Goal: Task Accomplishment & Management: Complete application form

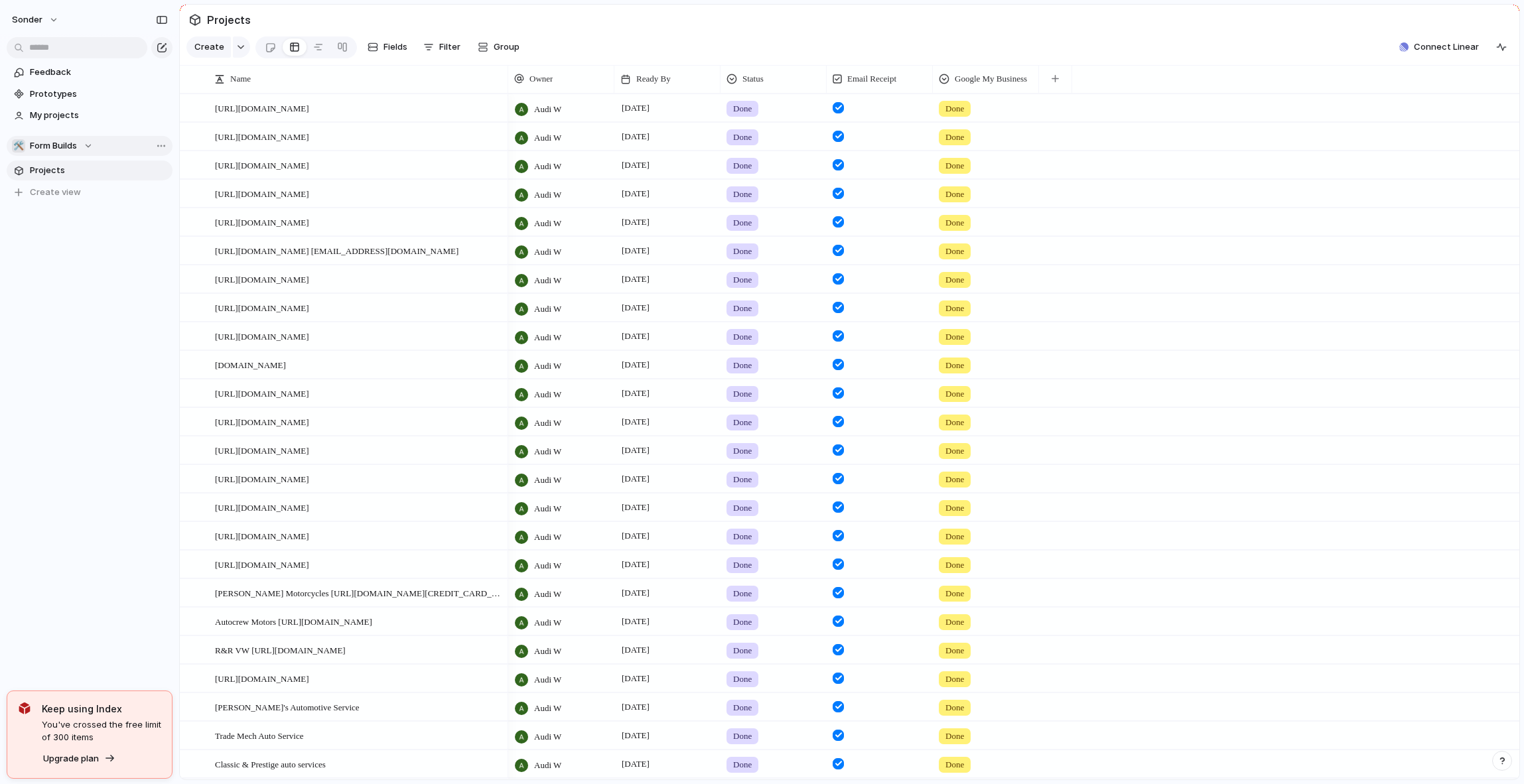
click at [63, 148] on span "Form Builds" at bounding box center [53, 145] width 47 height 13
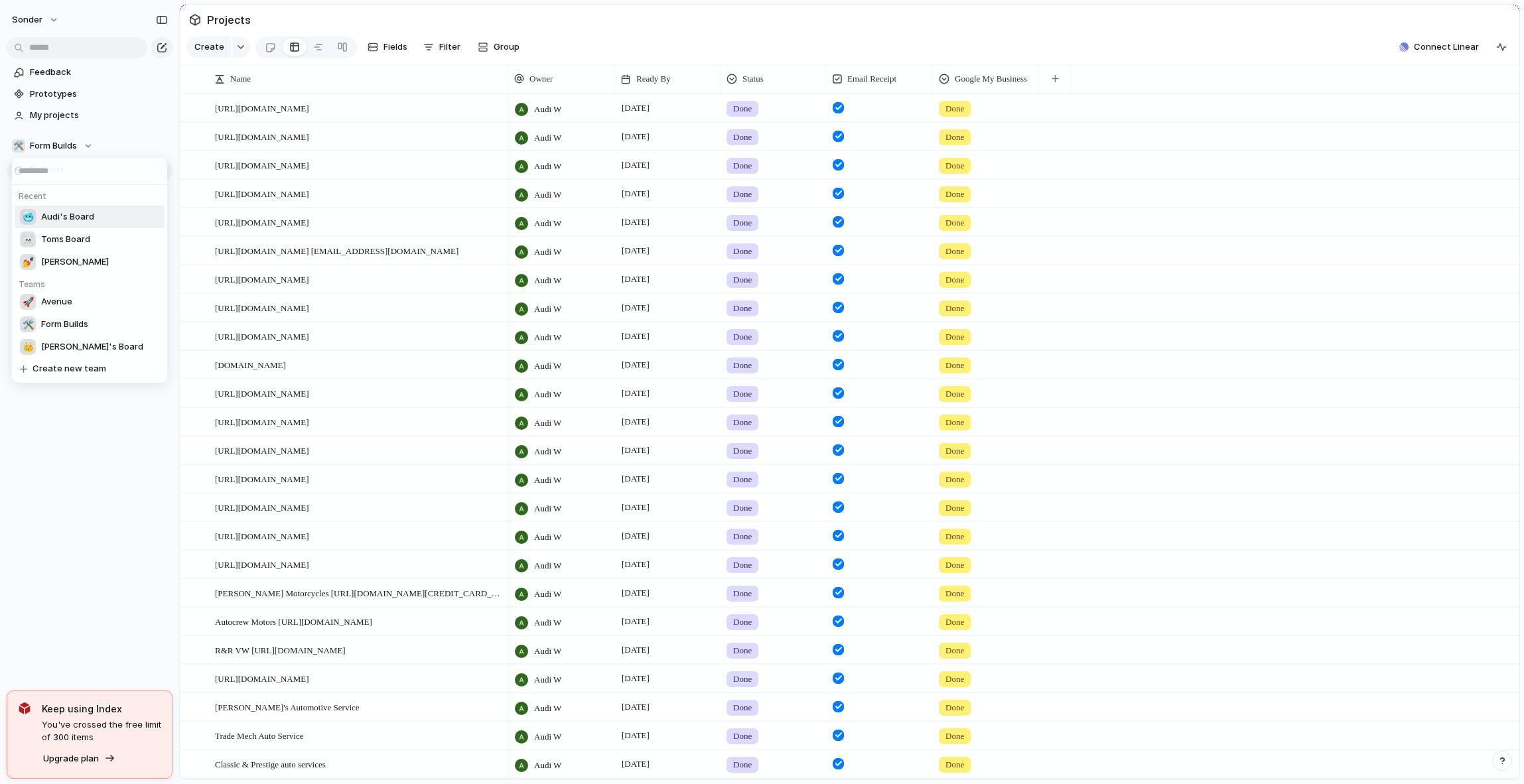
click at [58, 213] on span "Audi's Board" at bounding box center [68, 216] width 53 height 13
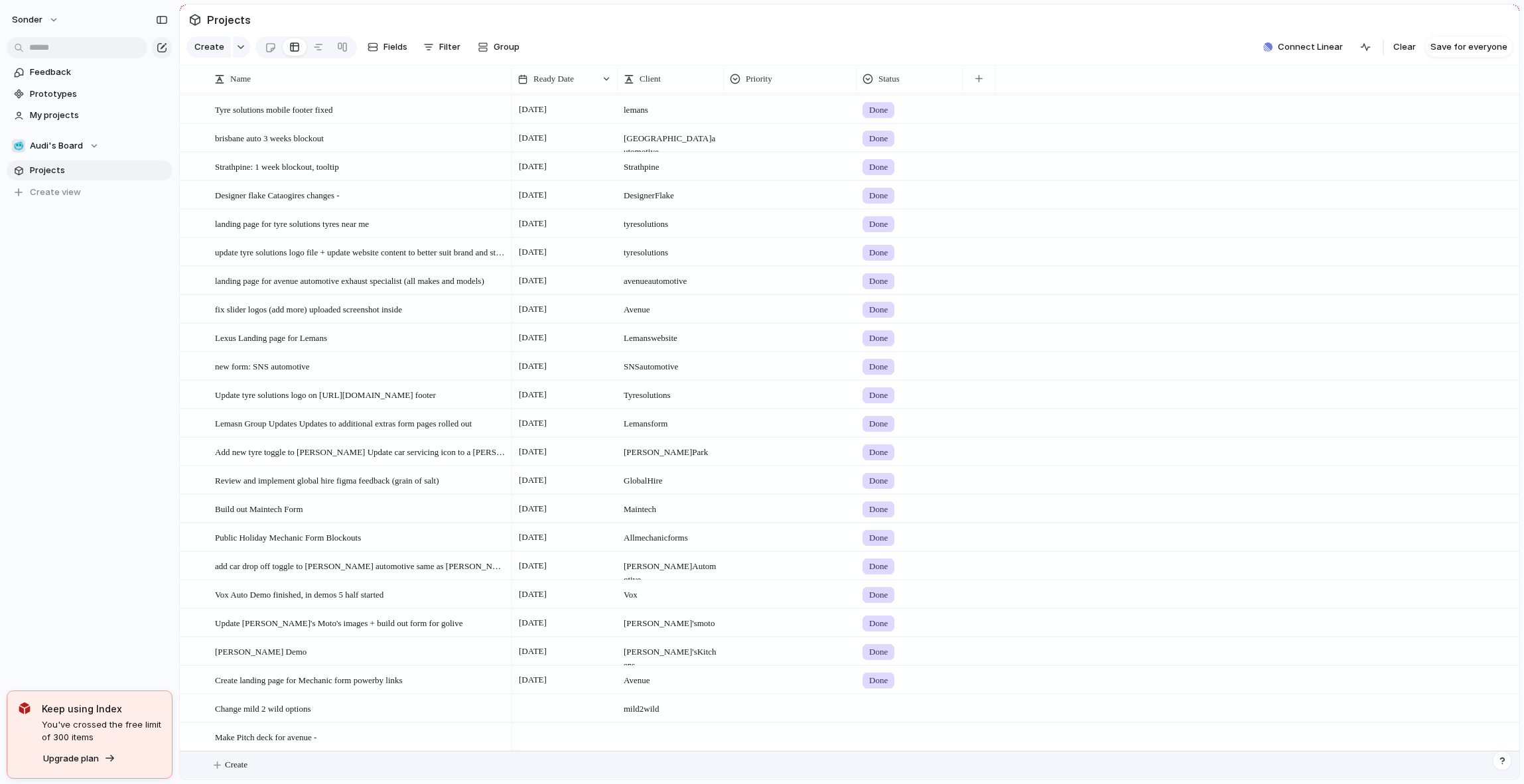
click at [271, 770] on button "Create" at bounding box center [866, 765] width 1347 height 27
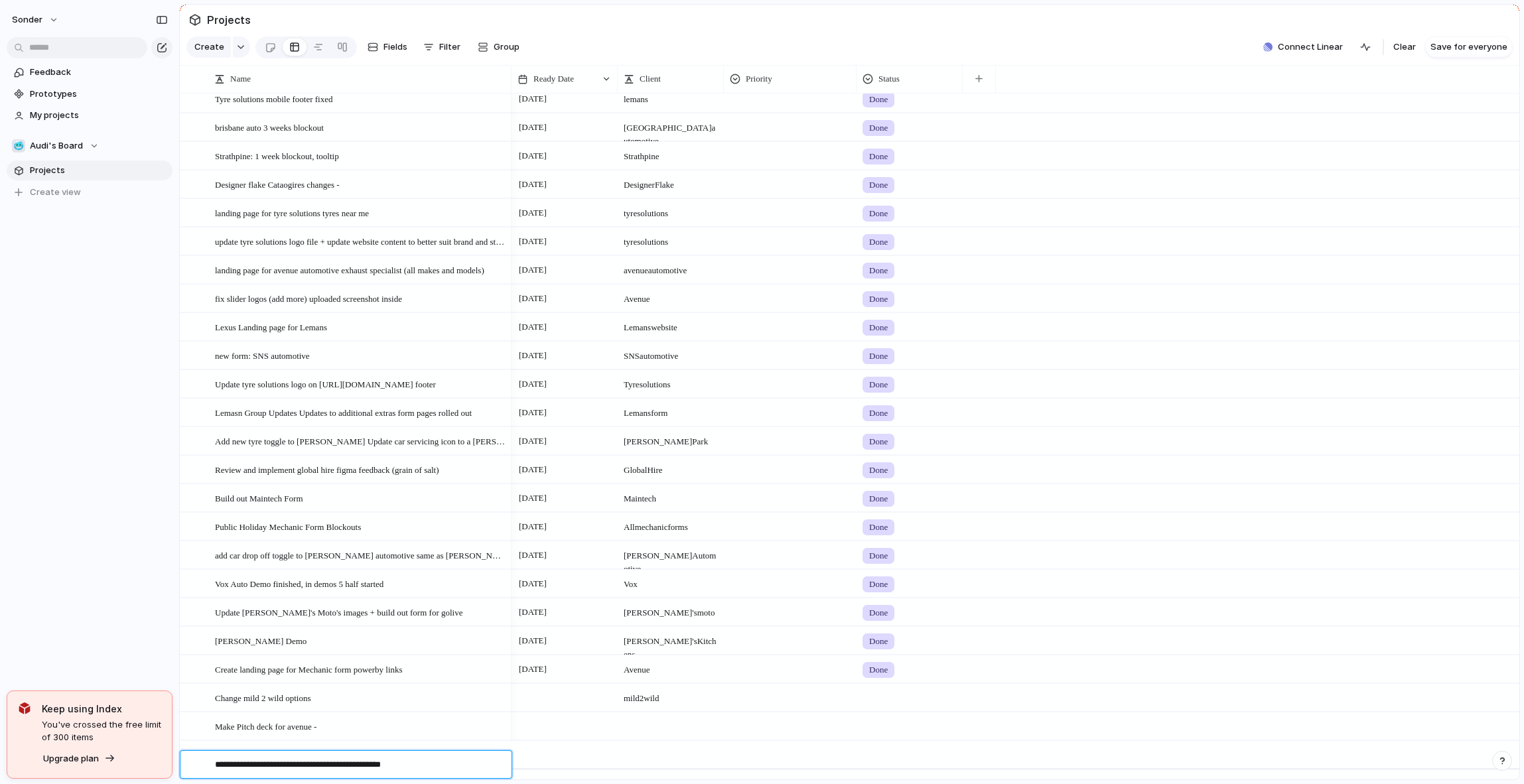
type textarea "**********"
click at [560, 762] on div at bounding box center [564, 754] width 106 height 27
click at [696, 768] on div at bounding box center [670, 754] width 106 height 27
type textarea "**********"
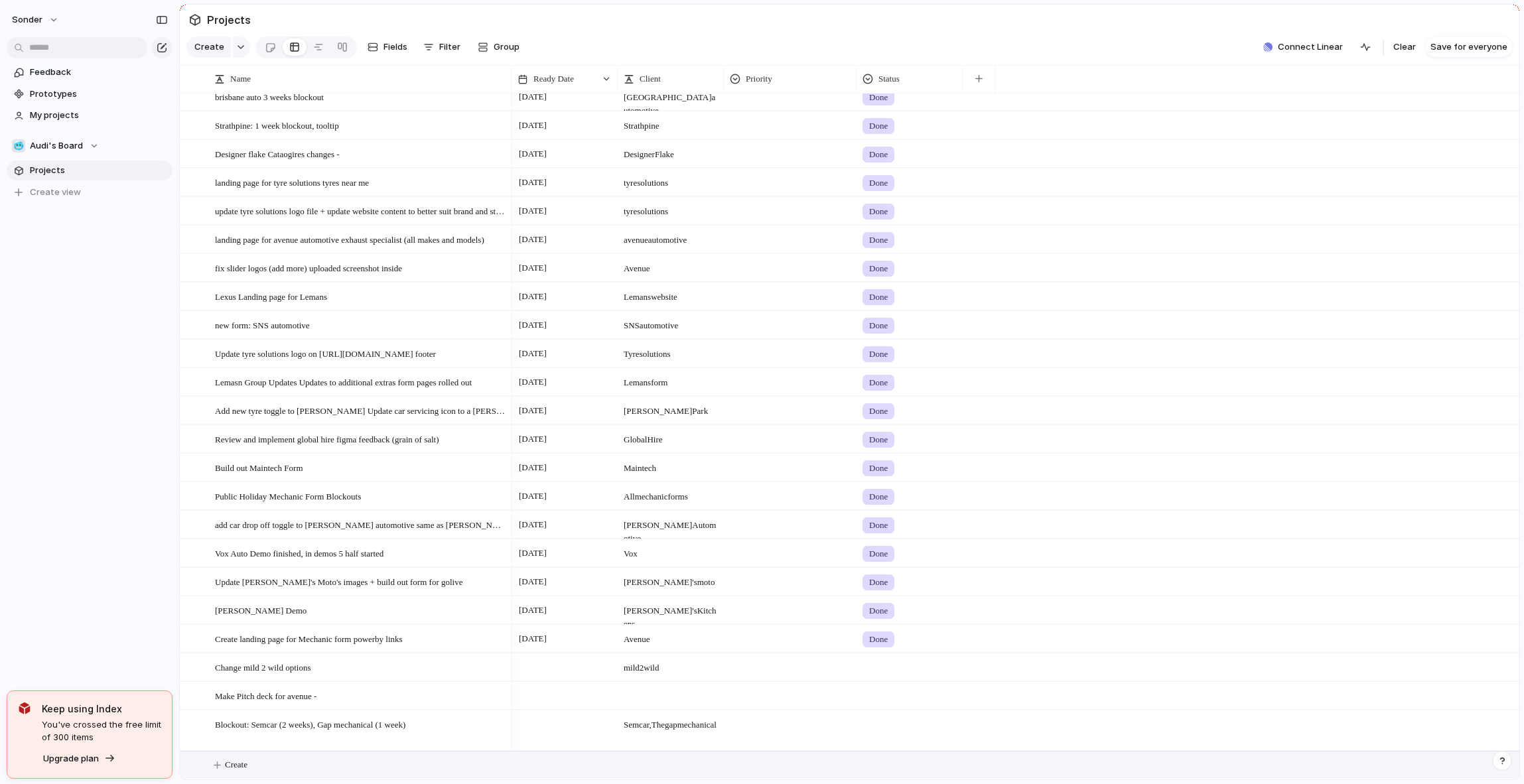
click at [559, 730] on div at bounding box center [564, 730] width 106 height 40
click at [561, 726] on button "29" at bounding box center [563, 729] width 24 height 24
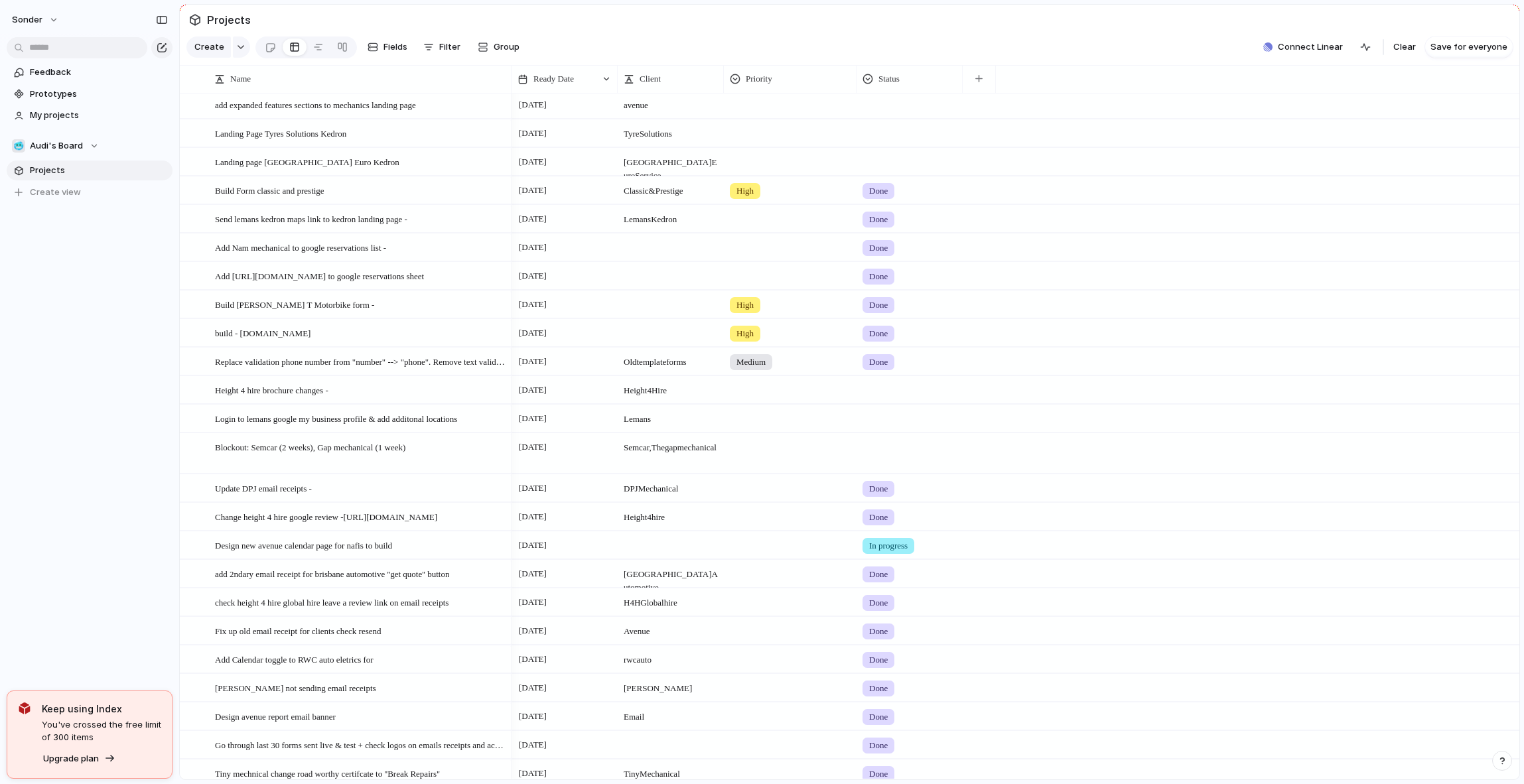
click at [886, 403] on div at bounding box center [909, 389] width 106 height 27
click at [883, 478] on span "Done" at bounding box center [883, 477] width 22 height 13
click at [639, 455] on span "Semcar, The gap mechanical" at bounding box center [670, 444] width 105 height 20
click at [878, 427] on div at bounding box center [909, 416] width 105 height 22
click at [878, 513] on div "Done" at bounding box center [883, 506] width 35 height 16
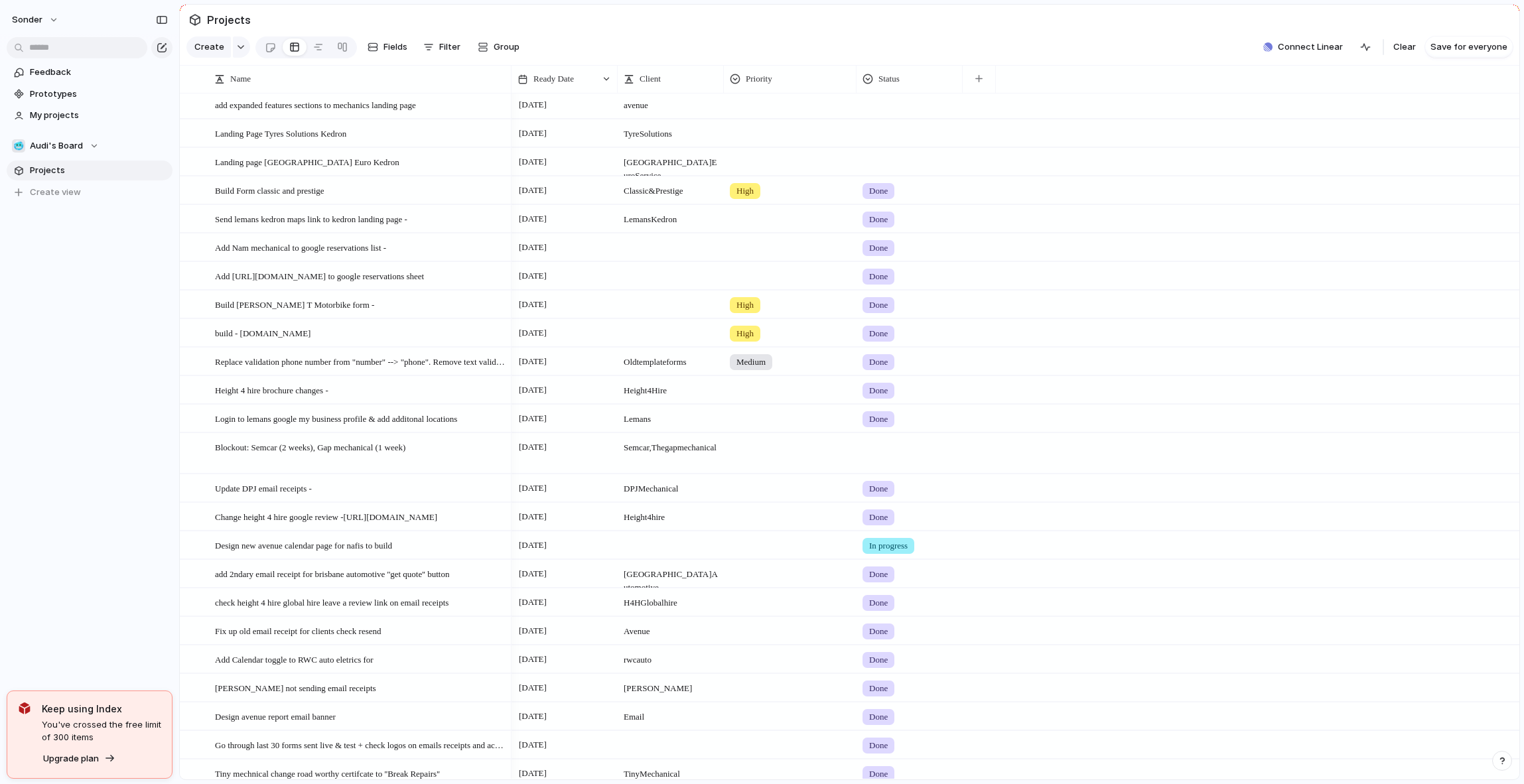
click at [880, 456] on div at bounding box center [909, 445] width 105 height 22
click at [1024, 391] on div "Live Done In progress hold" at bounding box center [762, 392] width 1524 height 784
click at [876, 452] on div at bounding box center [909, 445] width 105 height 22
click at [881, 530] on span "Done" at bounding box center [883, 535] width 22 height 13
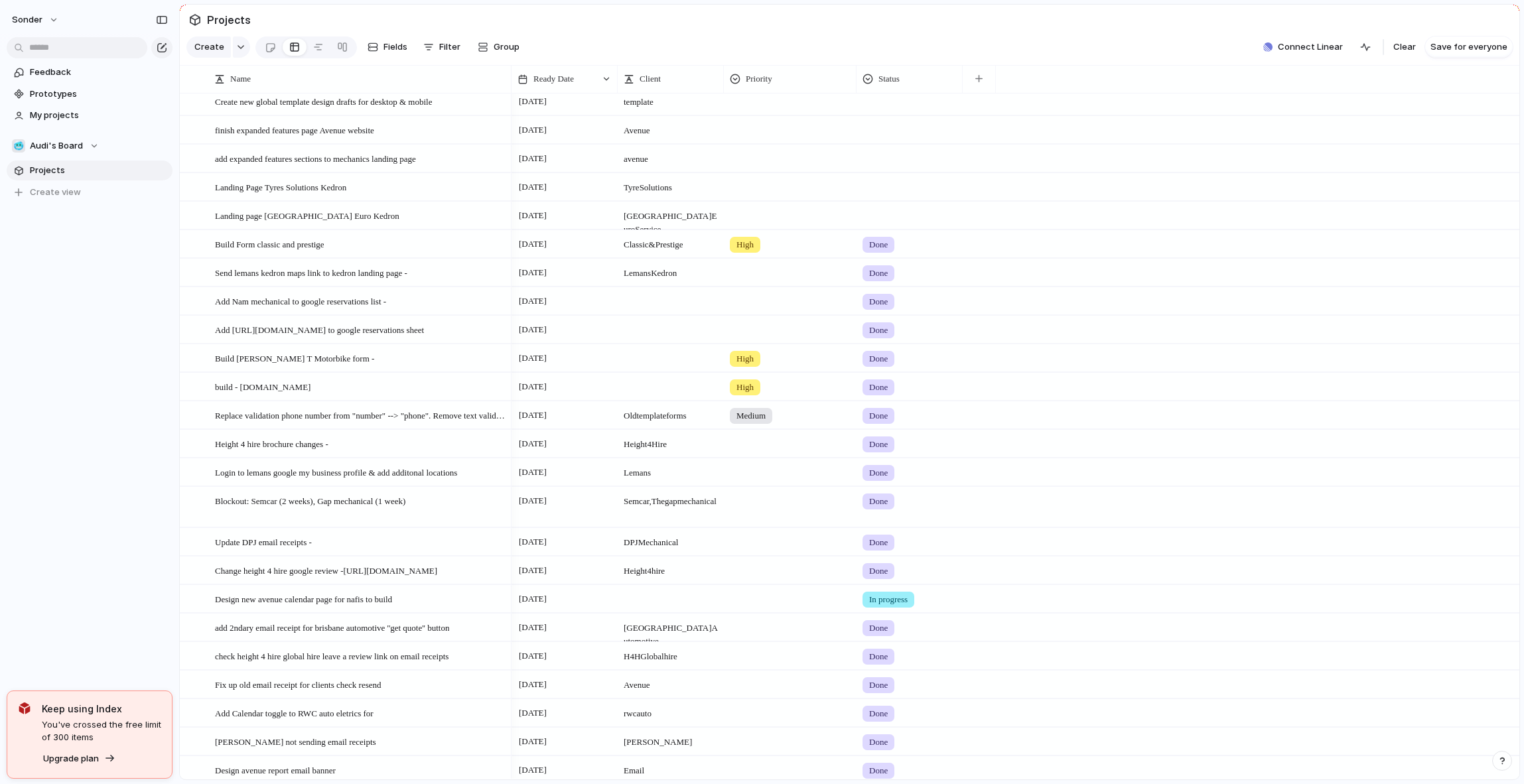
scroll to position [385, 0]
